Goal: Information Seeking & Learning: Find specific fact

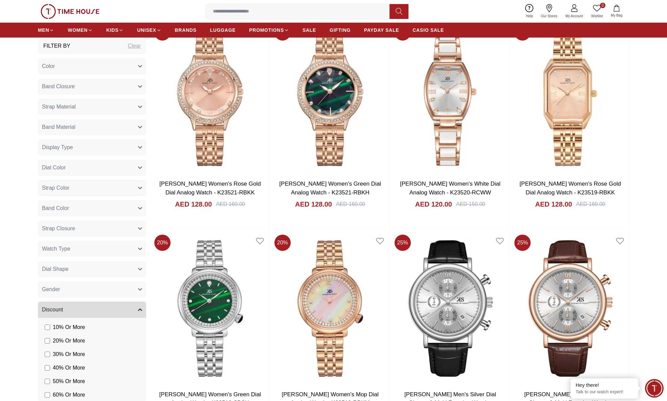
scroll to position [7122, 0]
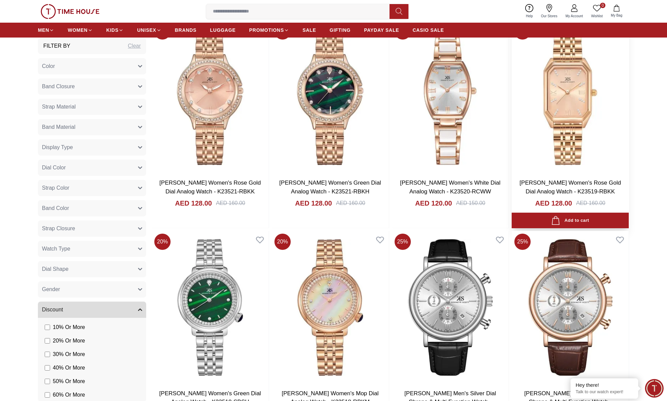
click at [568, 107] on img at bounding box center [570, 97] width 117 height 153
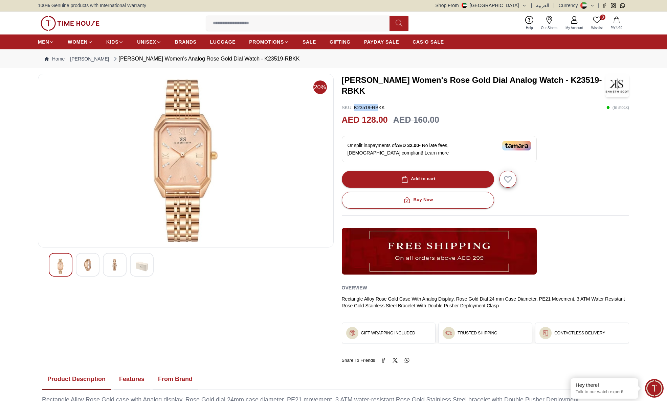
drag, startPoint x: 368, startPoint y: 107, endPoint x: 380, endPoint y: 106, distance: 11.6
click at [380, 106] on p "SKU : K23519-RBKK" at bounding box center [363, 107] width 43 height 7
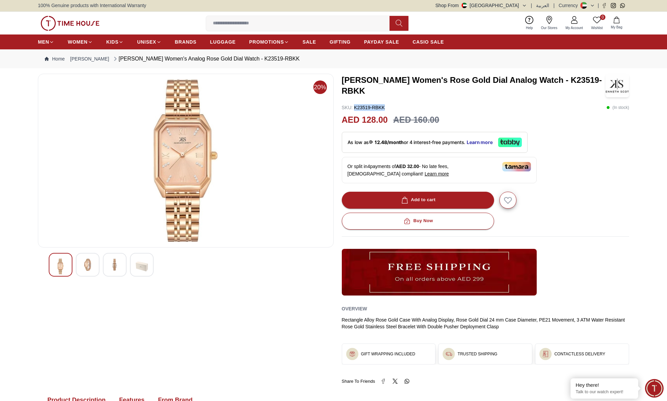
drag, startPoint x: 385, startPoint y: 106, endPoint x: 354, endPoint y: 110, distance: 31.0
click at [354, 110] on div "SKU : K23519-RBKK ( In stock )" at bounding box center [486, 107] width 288 height 7
copy p "K23519-RBKK"
